Goal: Use online tool/utility: Utilize a website feature to perform a specific function

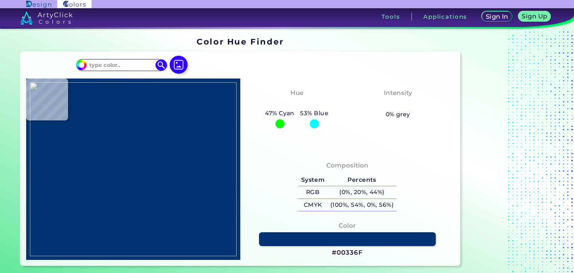
type input "#000000"
type input "#84608b"
type input "#84608B"
type input "#cf4ad9"
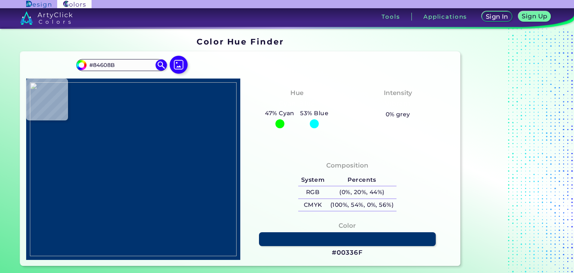
type input "#CF4AD9"
type input "#dd81e4"
type input "#DD81E4"
type input "#000000"
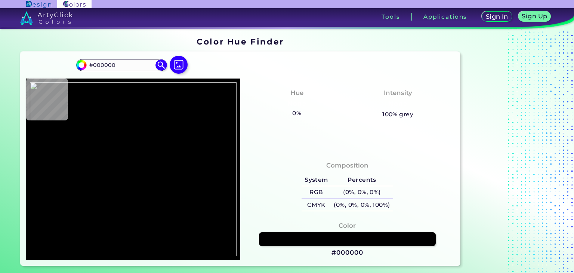
type input "#7c8083"
type input "#7C8083"
type input "#cf4ad9"
type input "#CF4AD9"
type input "#dd81e4"
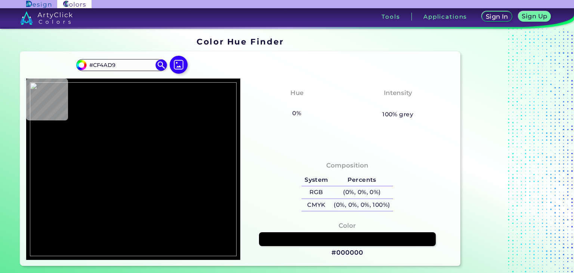
type input "#DD81E4"
type input "#faecfb"
type input "#FAECFB"
type input "#d153da"
type input "#D153DA"
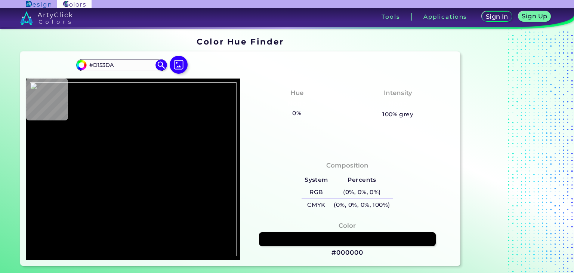
type input "#cf4ad9"
type input "#CF4AD9"
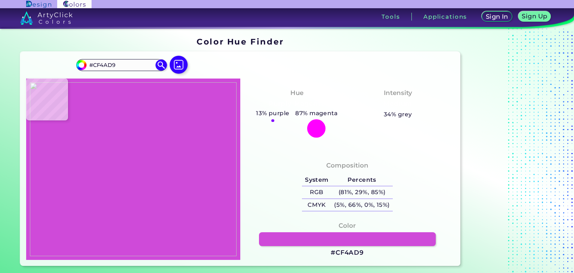
type input "#cf4bd9"
type input "#CF4BD9"
type input "#d255db"
type input "#D255DB"
type input "#d257db"
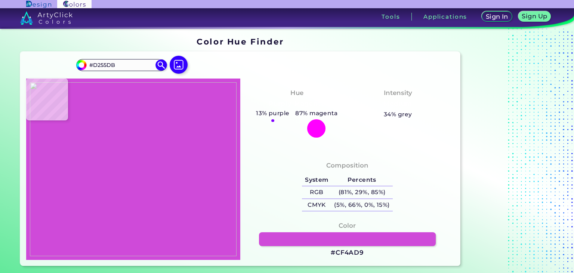
type input "#D257DB"
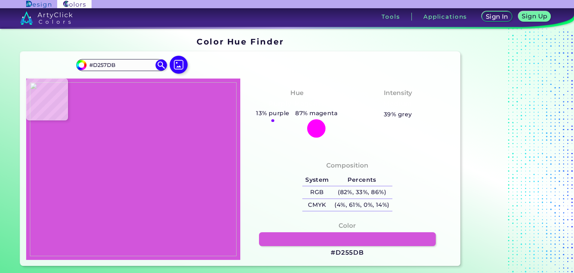
type input "#d255db"
type input "#D255DB"
type input "#d04ed9"
type input "#D04ED9"
type input "#cf4ad9"
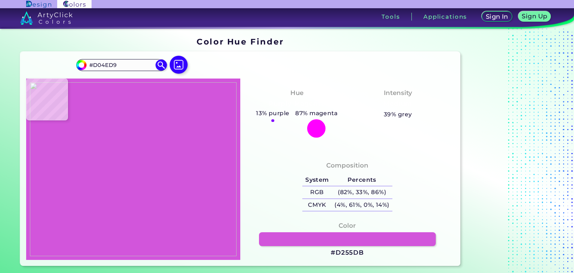
type input "#CF4AD9"
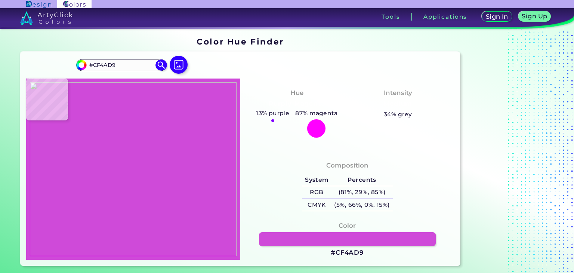
type input "#d152da"
type input "#D152DA"
type input "#db79e2"
type input "#DB79E2"
type input "#e08ae6"
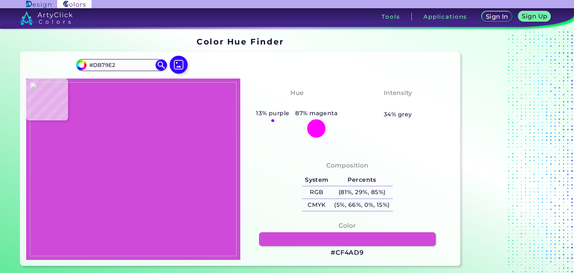
type input "#E08AE6"
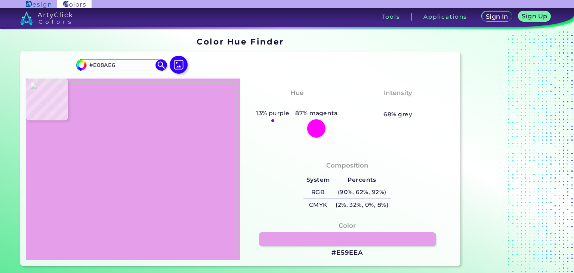
type input "#e59eea"
type input "#E59EEA"
type input "#df87e5"
type input "#DF87E5"
type input "#da73e1"
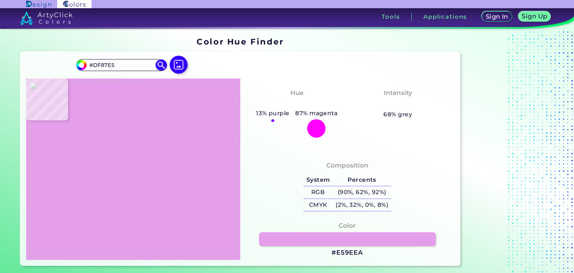
type input "#DA73E1"
type input "#d667df"
type input "#D667DF"
type input "#d768df"
type input "#D768DF"
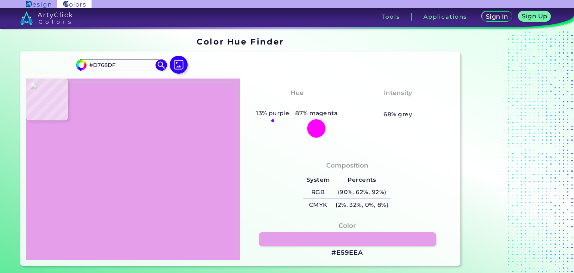
type input "#d257db"
type input "#D257DB"
type input "#cf4ad9"
type input "#CF4AD9"
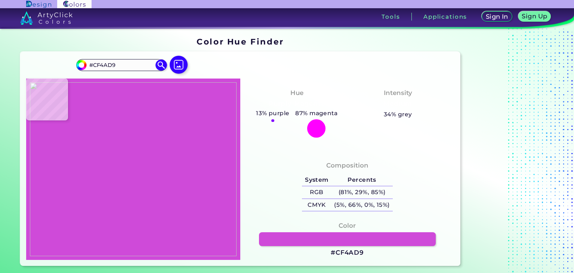
type input "#000000"
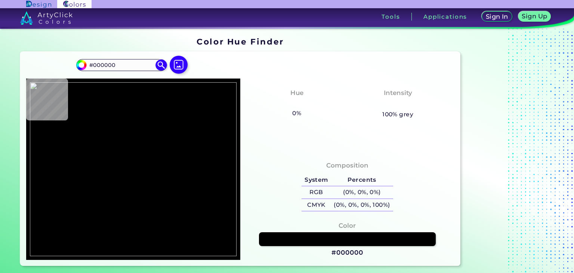
type input "#cf4ad9"
type input "#CF4AD9"
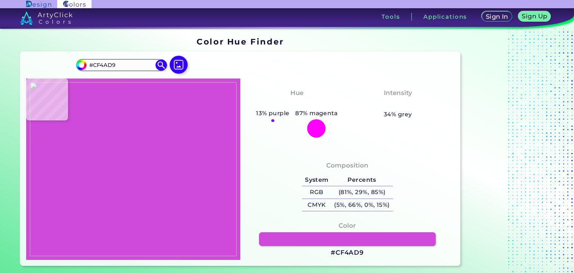
type input "#c144ca"
type input "#C144CA"
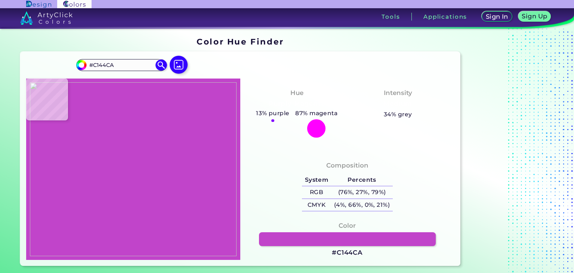
type input "#ca48d4"
type input "#CA48D4"
type input "#c144ca"
type input "#C144CA"
type input "#b741c0"
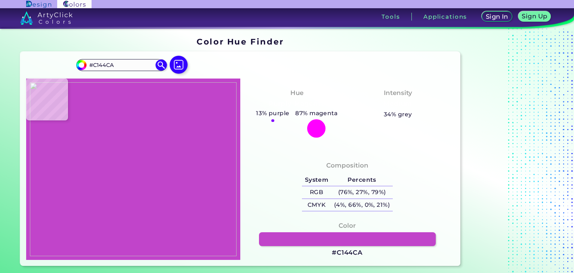
type input "#B741C0"
type input "#ac3cb4"
type input "#AC3CB4"
type input "#a340ab"
type input "#A340AB"
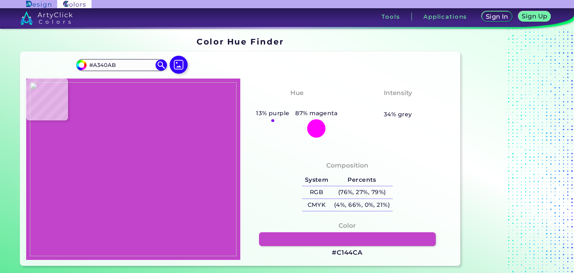
type input "#9947a1"
type input "#9947A1"
type input "#9b46a2"
type input "#9B46A2"
type input "#a841b1"
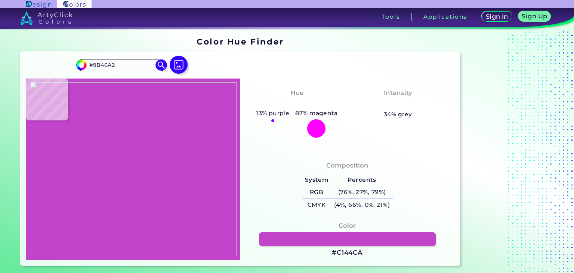
type input "#A841B1"
type input "#b03eb9"
type input "#B03EB9"
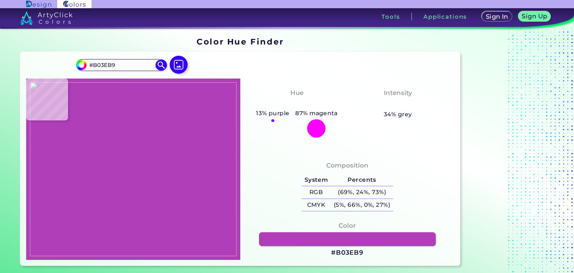
type input "#ca48d4"
type input "#CA48D4"
type input "#cf4ad9"
type input "#CF4AD9"
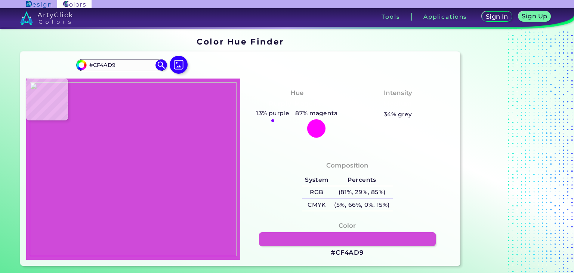
type input "#d153da"
type input "#D153DA"
type input "#d154db"
type input "#D154DB"
type input "#cf4ad9"
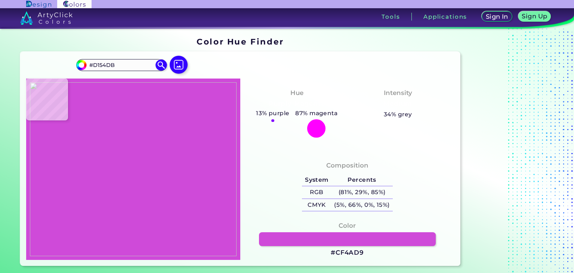
type input "#CF4AD9"
type input "#d44cdf"
type input "#D44CDF"
type input "#b278ba"
type input "#B278BA"
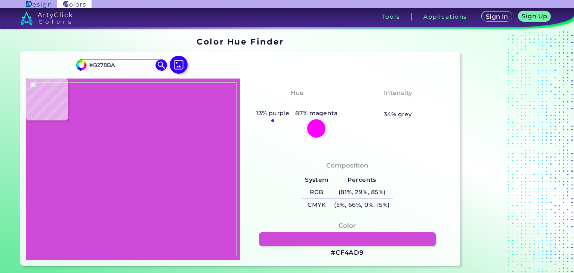
type input "#7c8083"
type input "#7C8083"
type input "#000000"
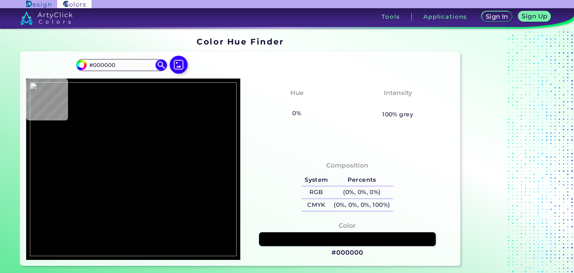
type input "#efc2f2"
type input "#EFC2F2"
type input "#d259dc"
type input "#D259DC"
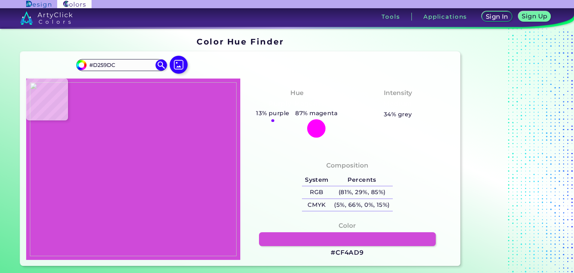
type input "#cf4ad9"
type input "#CF4AD9"
type input "#b33fbc"
type input "#B33FBC"
type input "#983fa0"
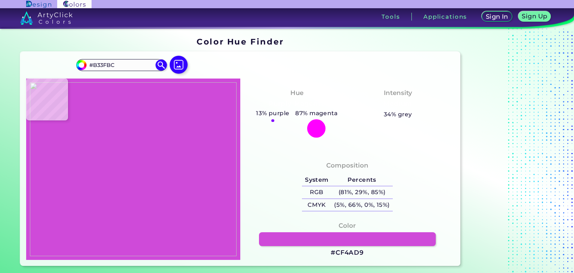
type input "#983FA0"
type input "#000000"
type input "#cf4ad9"
type input "#CF4AD9"
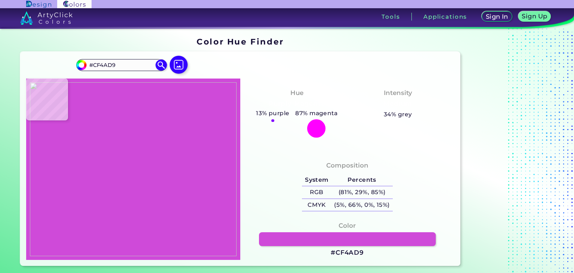
type input "#d563de"
type input "#D563DE"
type input "#efc4f2"
type input "#EFC4F2"
type input "#d665de"
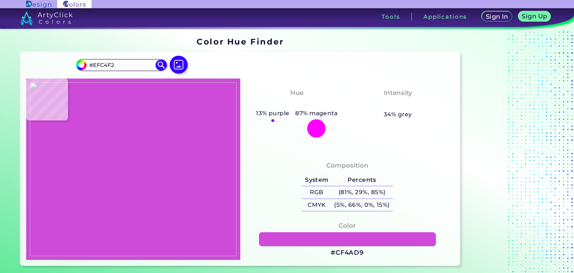
type input "#D665DE"
type input "#e9adee"
type input "#E9ADEE"
type input "#f2d0f5"
type input "#F2D0F5"
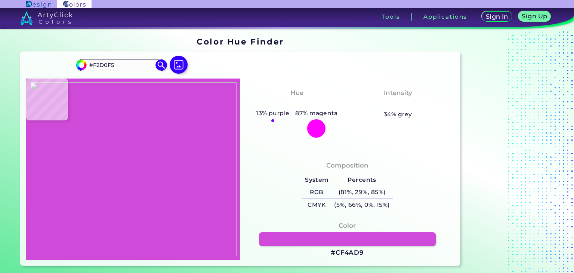
type input "#dd80e4"
type input "#DD80E4"
type input "#cf4ad9"
type input "#CF4AD9"
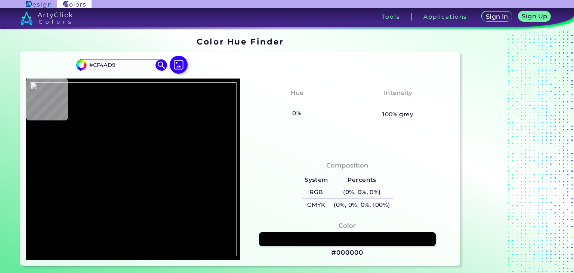
type input "#000000"
type input "#cf4ad9"
type input "#CF4AD9"
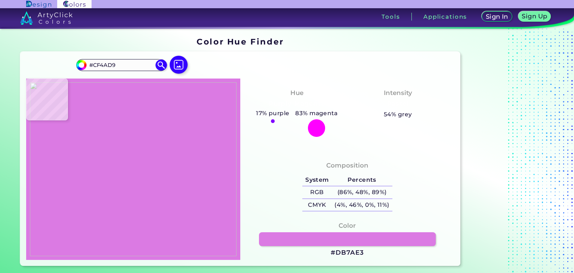
type input "#db7ae3"
type input "#DB7AE3"
type input "#f1ccf4"
type input "#F1CCF4"
type input "#fefbfe"
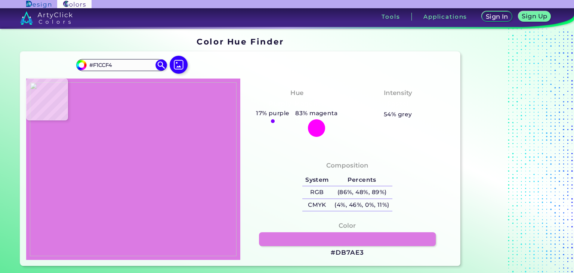
type input "#FEFBFE"
type input "#faedfb"
type input "#FAEDFB"
type input "#f7e0f8"
type input "#F7E0F8"
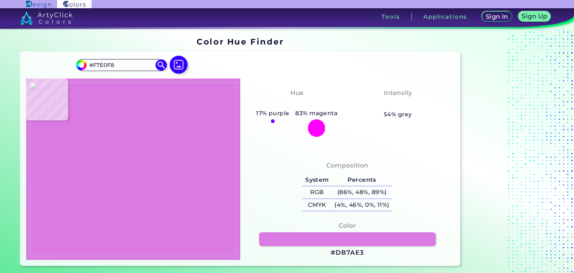
type input "#f2cef5"
type input "#F2CEF5"
type input "#eec0f2"
type input "#EEC0F2"
type input "#d972e1"
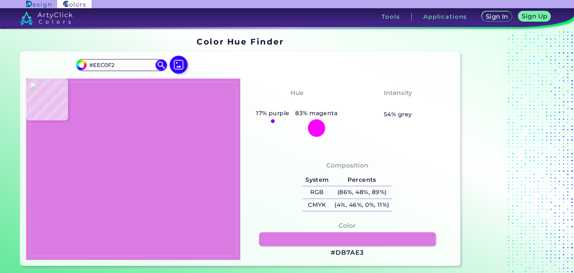
type input "#D972E1"
type input "#cf4ad9"
type input "#CF4AD9"
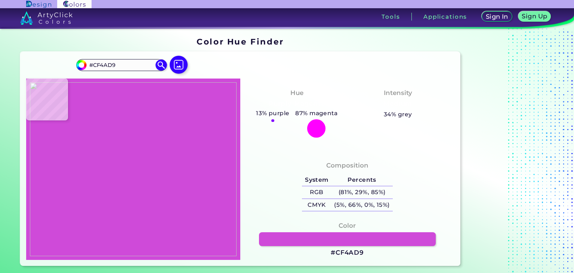
click at [348, 250] on h3 "#CF4AD9" at bounding box center [347, 252] width 33 height 9
type input "#000000"
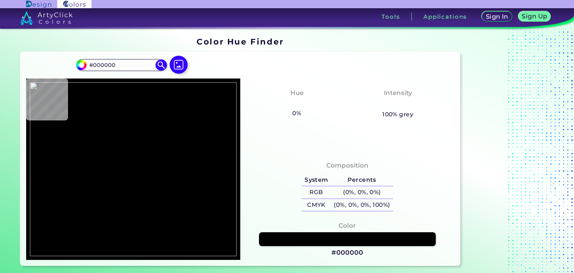
type input "#84608b"
type input "#84608B"
type input "#ca48d4"
type input "#CA48D4"
type input "#cf4ad9"
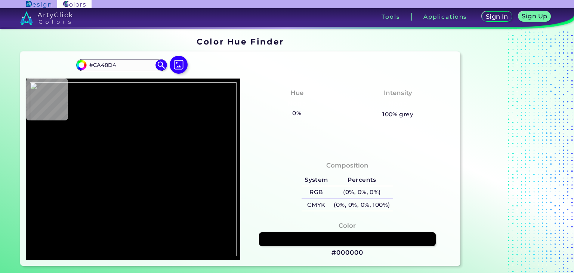
type input "#CF4AD9"
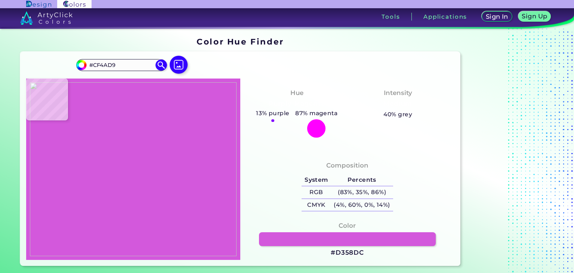
type input "#d358dc"
type input "#D358DC"
type input "#dc79e2"
type input "#DC79E2"
type input "#dd82e3"
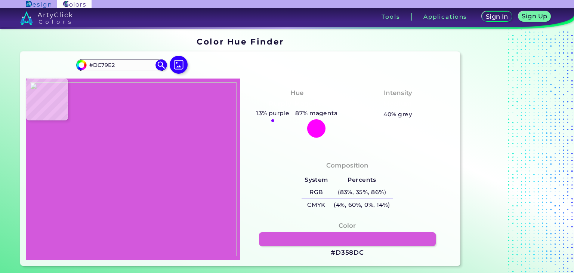
type input "#DD82E3"
type input "#d67bdd"
type input "#D67BDD"
type input "#cb6fd2"
type input "#CB6FD2"
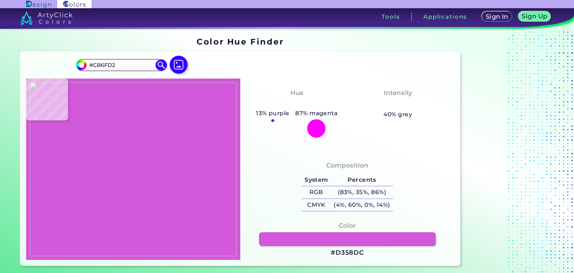
type input "#c568cd"
type input "#C568CD"
type input "#c162c9"
type input "#C162C9"
type input "#bd5bc5"
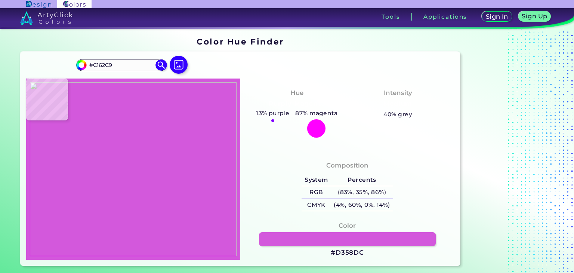
type input "#BD5BC5"
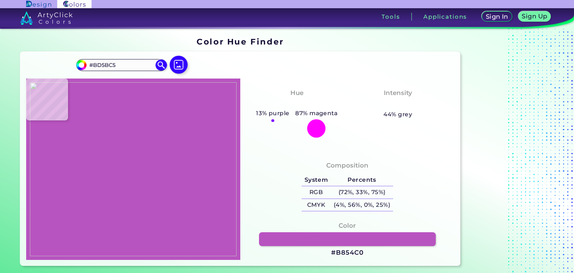
type input "#b854c0"
type input "#B854C0"
click at [345, 250] on h3 "#B854C0" at bounding box center [347, 252] width 32 height 9
type input "#000000"
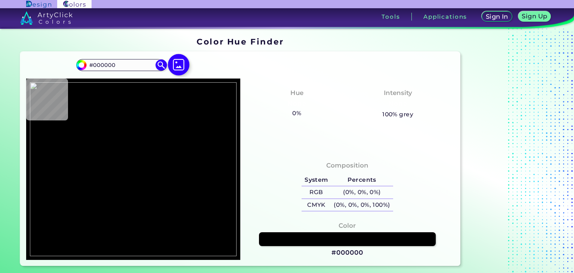
click at [185, 71] on img at bounding box center [179, 65] width 22 height 22
click at [0, 0] on input "file" at bounding box center [0, 0] width 0 height 0
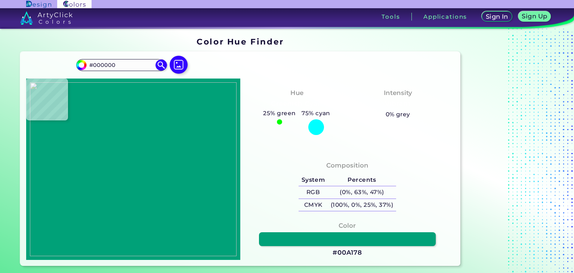
type input "#00a178"
type input "#00A178"
type input "#000000"
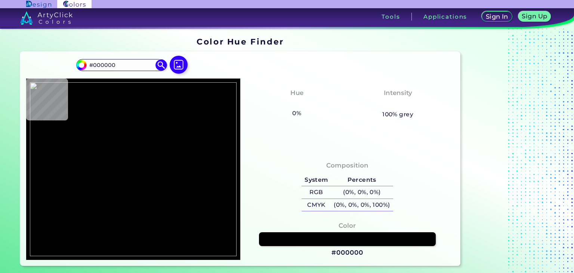
type input "#00a178"
type input "#00A178"
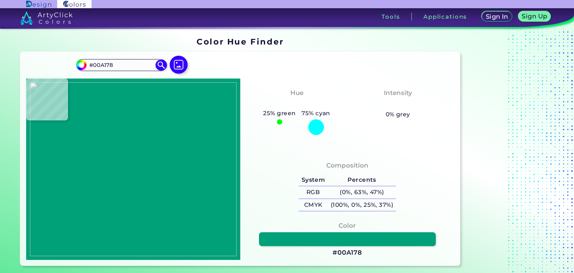
type input "#009e76"
type input "#009E76"
type input "#009c74"
type input "#009C74"
type input "#009972"
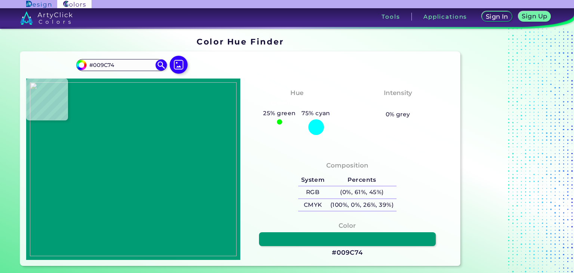
type input "#009972"
type input "#009770"
type input "#00946e"
type input "#00946E"
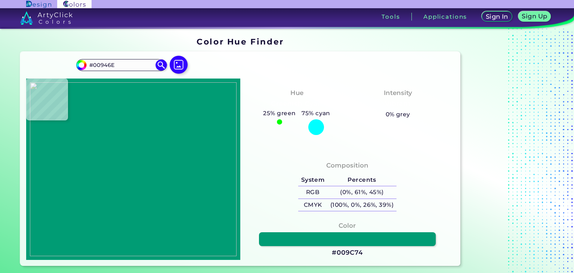
type input "#00926d"
type input "#00926D"
type input "#008f6b"
type input "#008F6B"
type input "#008d69"
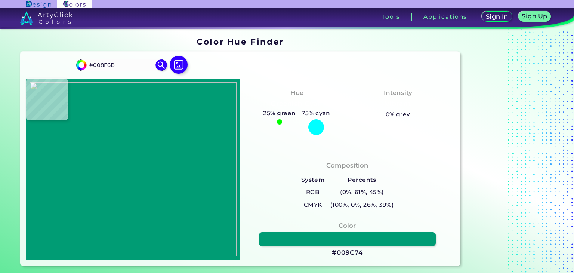
type input "#008D69"
type input "#008b67"
type input "#008B67"
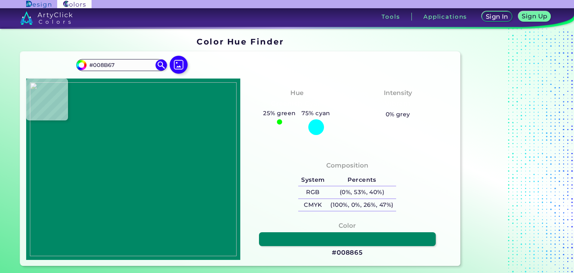
type input "#008865"
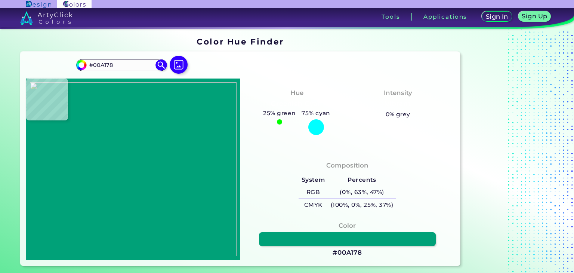
click at [354, 251] on h3 "#00A178" at bounding box center [348, 252] width 30 height 9
